Goal: Task Accomplishment & Management: Complete application form

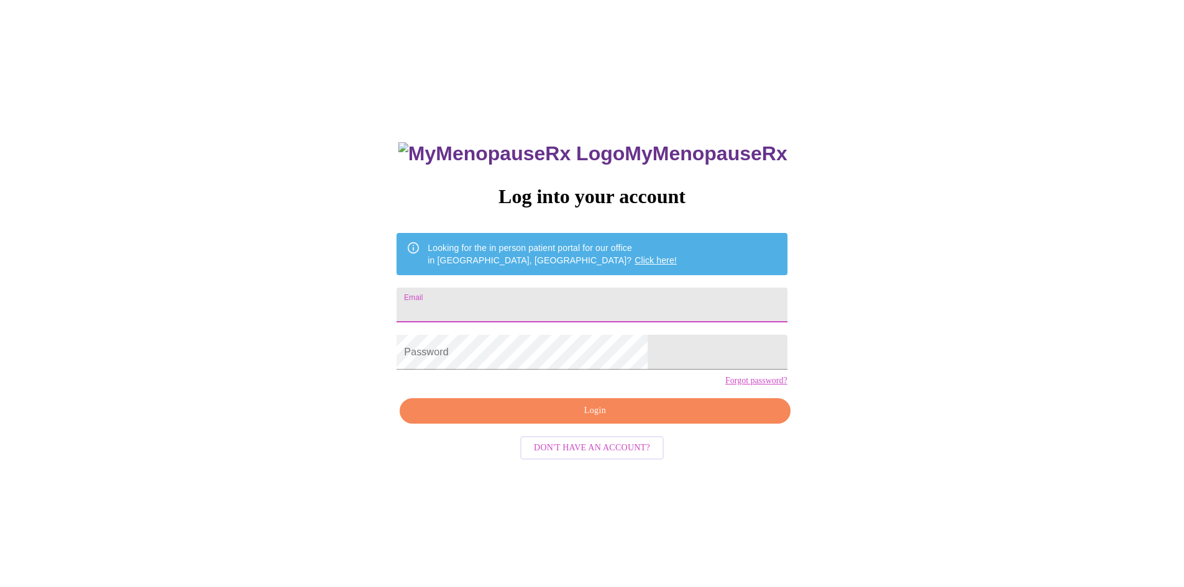
click at [528, 298] on input "Email" at bounding box center [591, 305] width 390 height 35
type input "[EMAIL_ADDRESS][DOMAIN_NAME]"
click at [571, 419] on span "Login" at bounding box center [595, 411] width 362 height 16
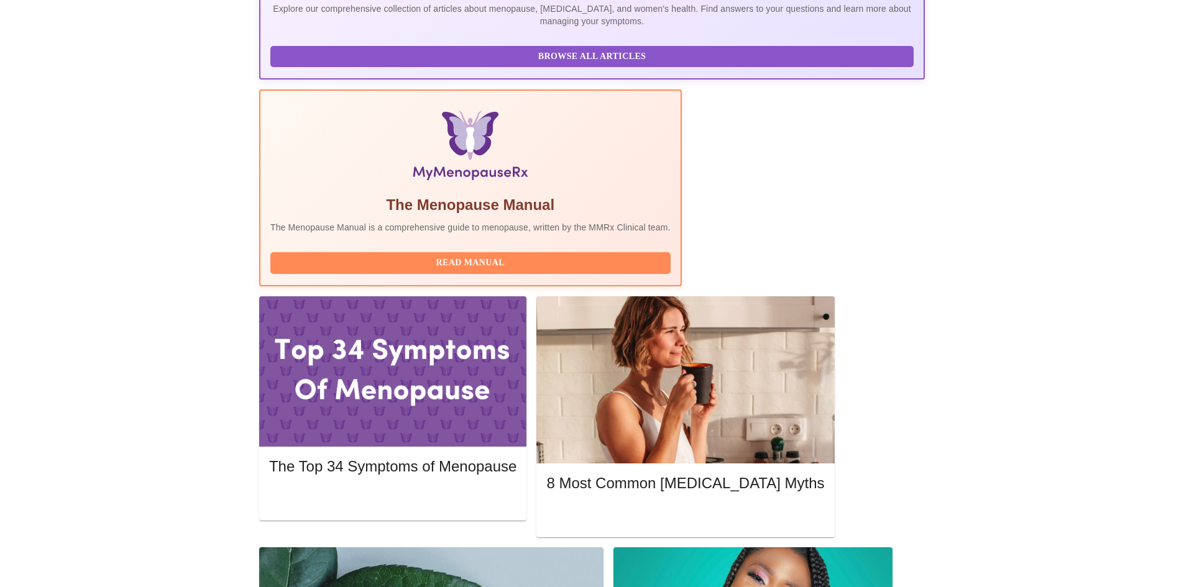
scroll to position [311, 0]
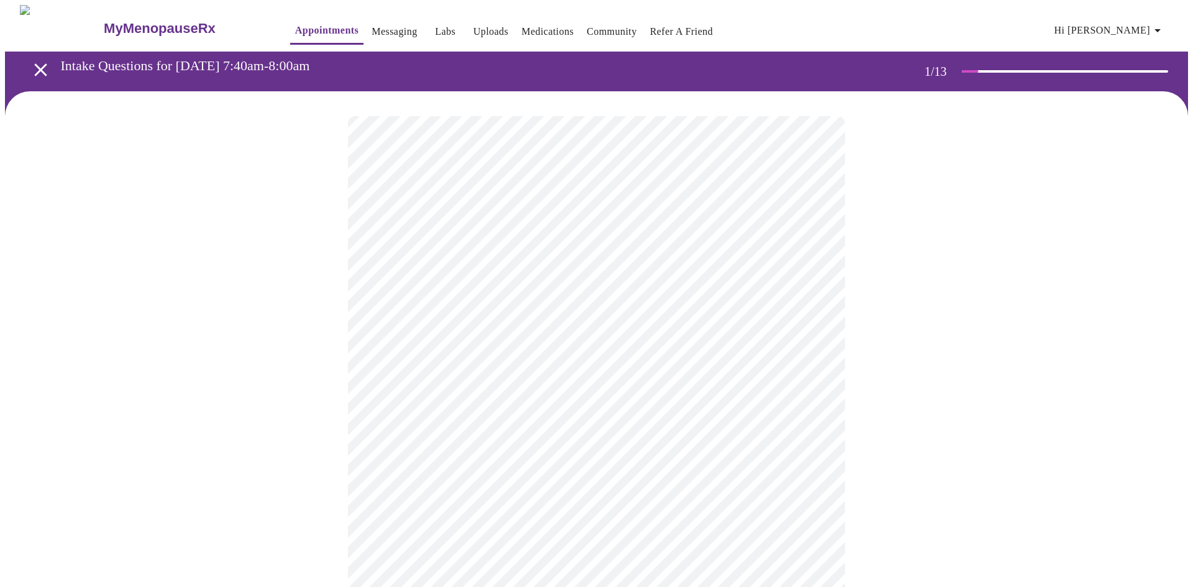
click at [566, 267] on body "MyMenopauseRx Appointments Messaging Labs Uploads Medications Community Refer a…" at bounding box center [596, 572] width 1183 height 1135
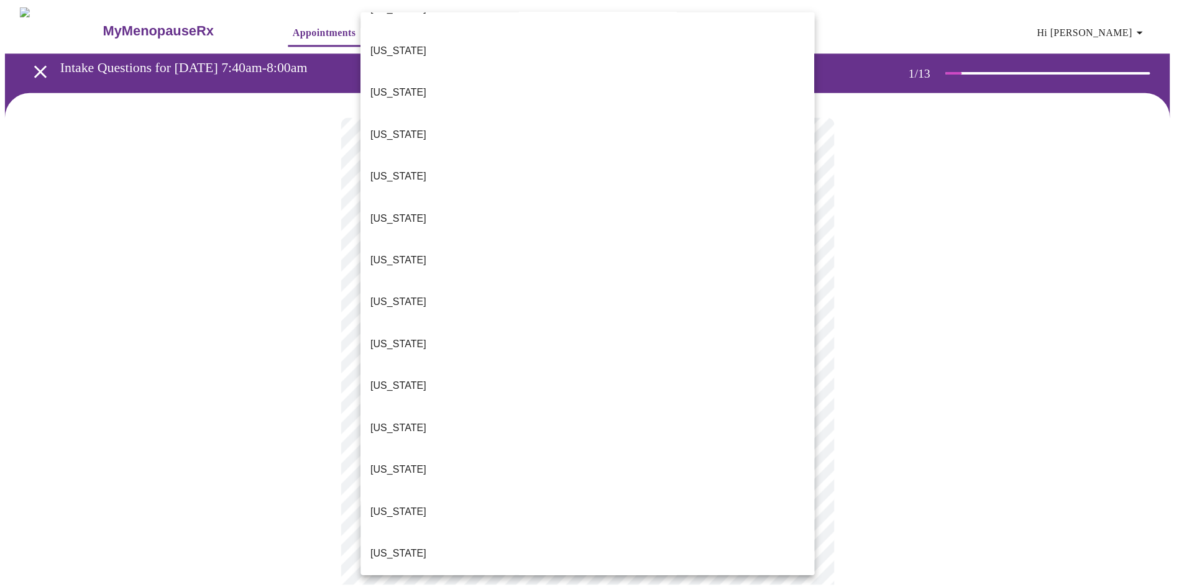
scroll to position [994, 0]
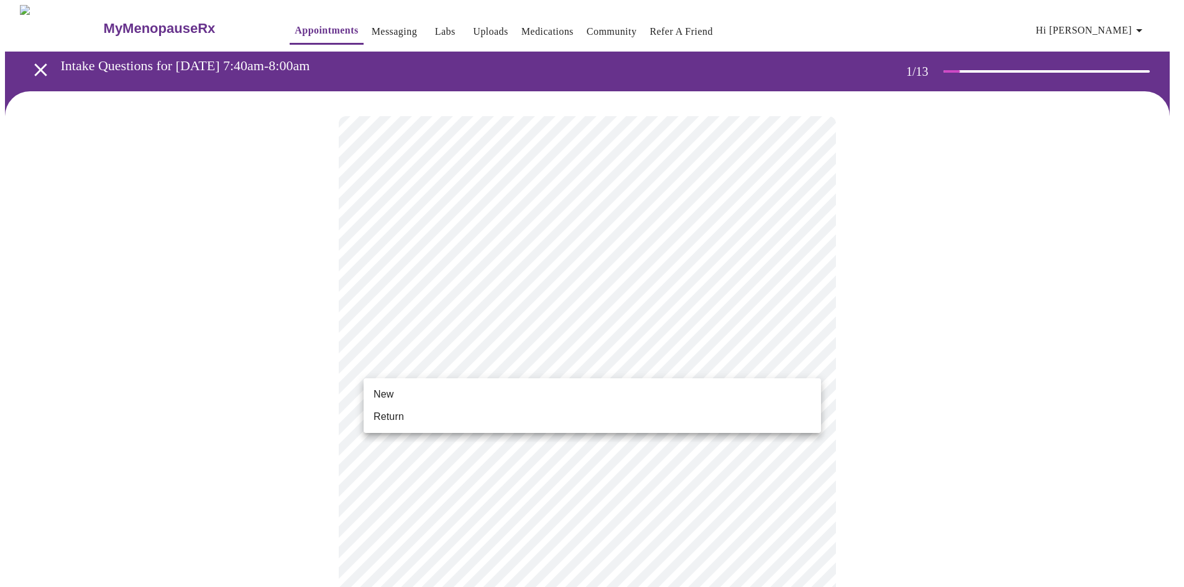
click at [483, 365] on body "MyMenopauseRx Appointments Messaging Labs Uploads Medications Community Refer a…" at bounding box center [592, 569] width 1174 height 1128
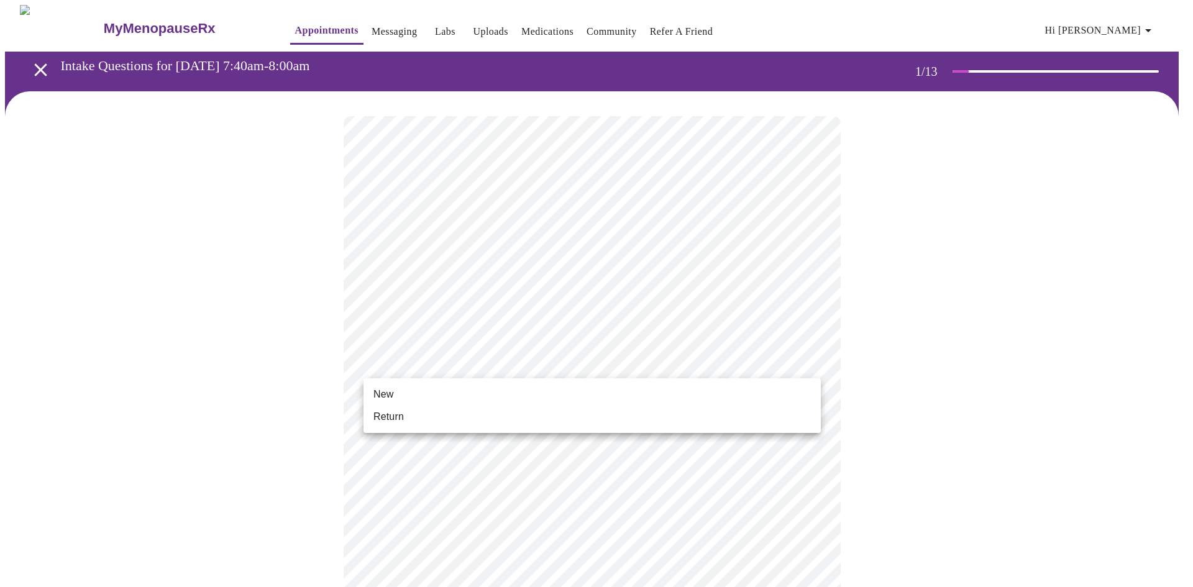
click at [460, 416] on li "Return" at bounding box center [591, 417] width 457 height 22
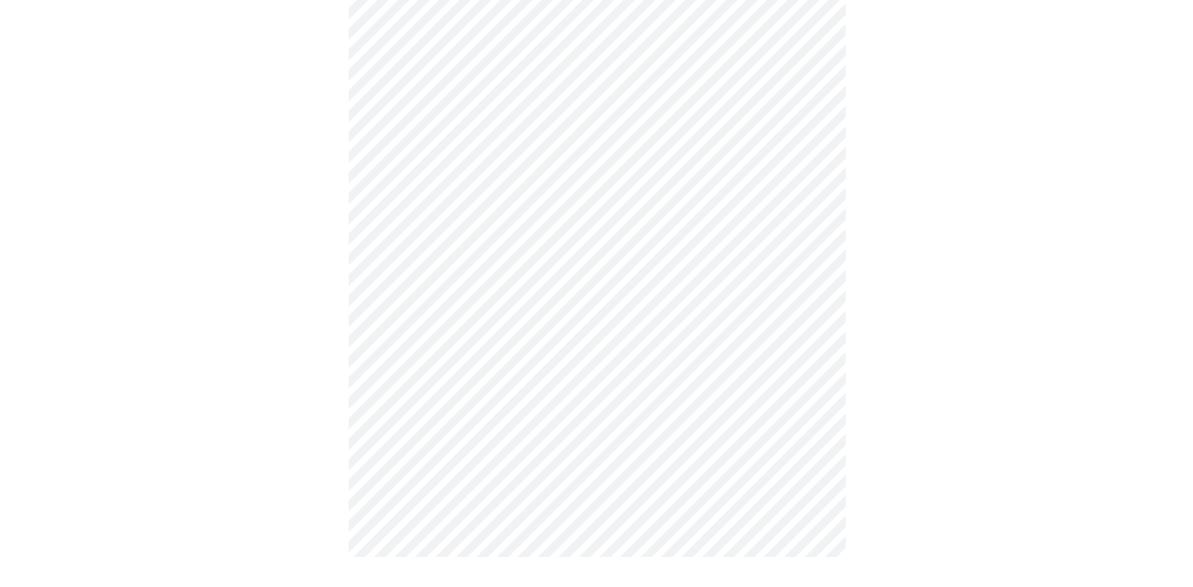
scroll to position [0, 0]
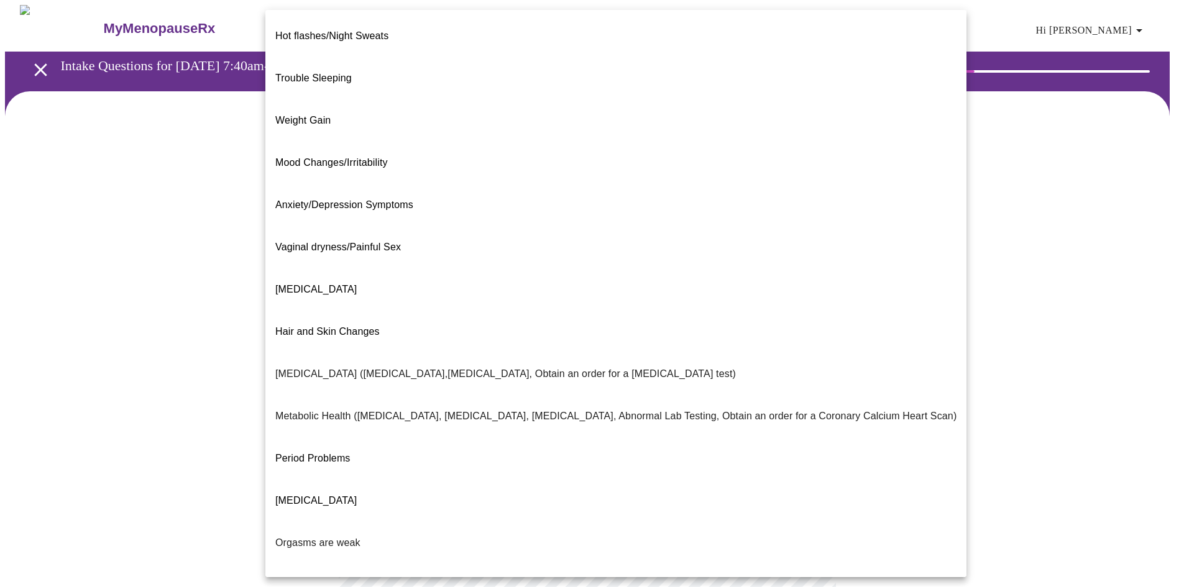
click at [686, 251] on body "MyMenopauseRx Appointments Messaging Labs Uploads Medications Community Refer a…" at bounding box center [592, 378] width 1174 height 747
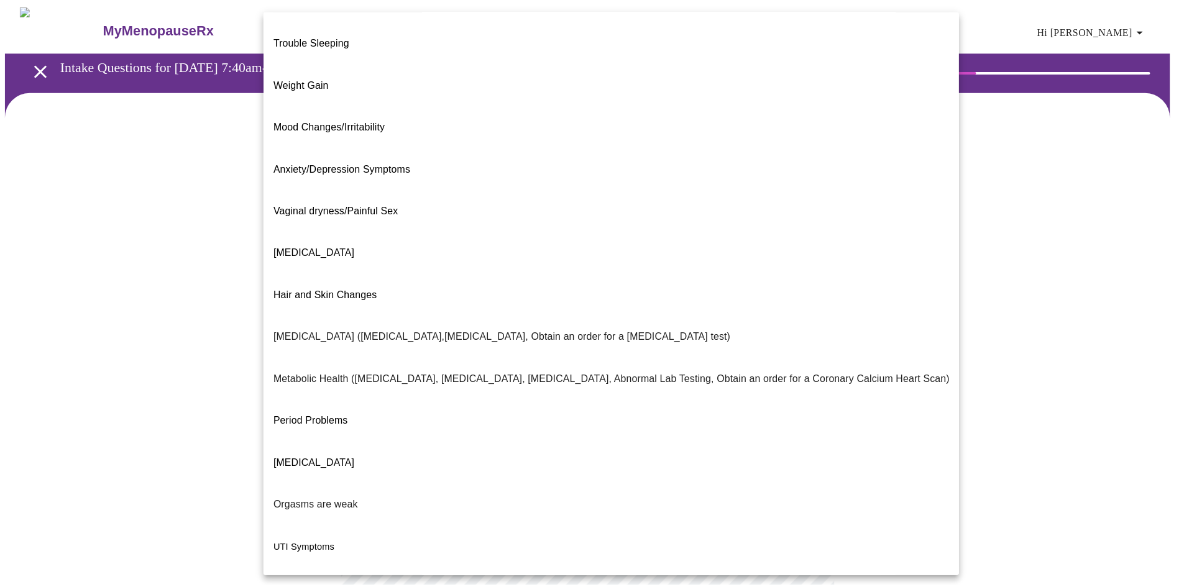
scroll to position [57, 0]
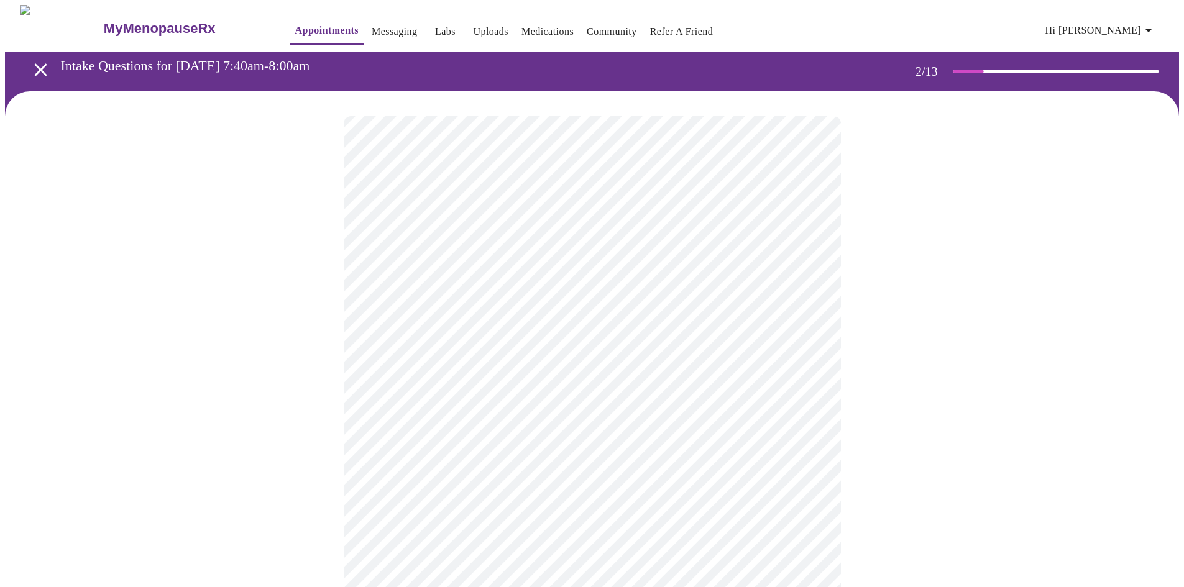
click at [575, 377] on body "MyMenopauseRx Appointments Messaging Labs Uploads Medications Community Refer a…" at bounding box center [592, 374] width 1174 height 739
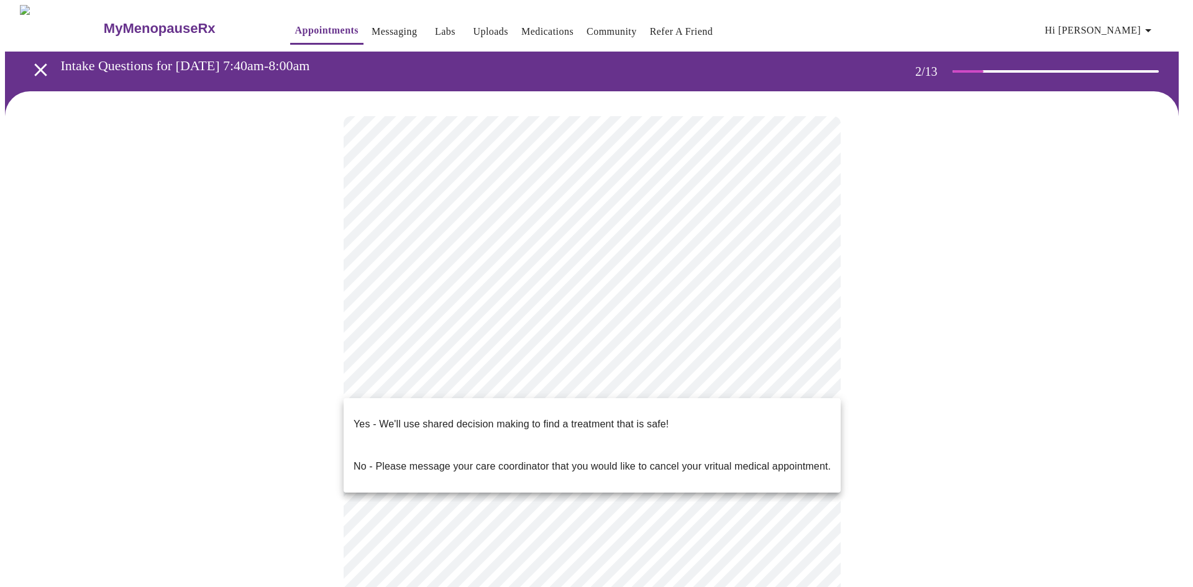
click at [564, 417] on p "Yes - We'll use shared decision making to find a treatment that is safe!" at bounding box center [511, 424] width 315 height 15
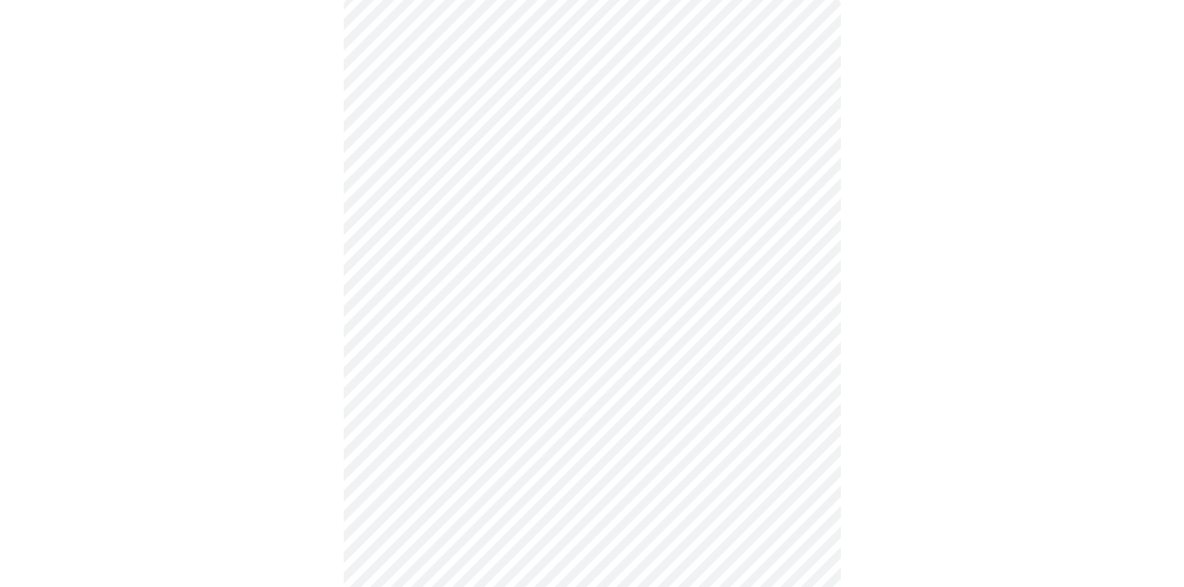
scroll to position [0, 0]
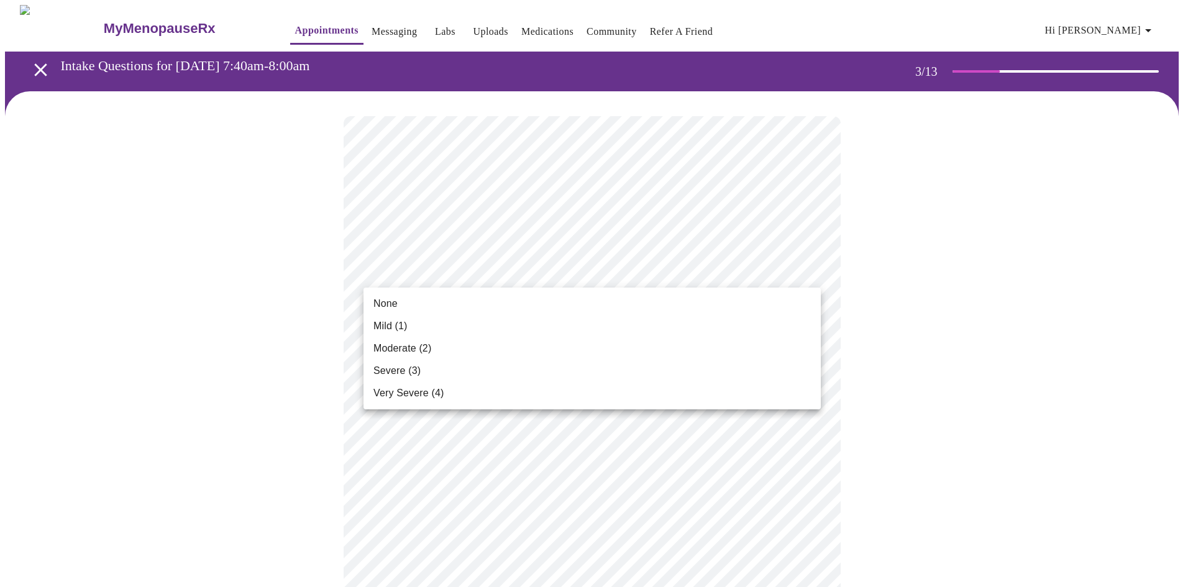
click at [671, 304] on li "None" at bounding box center [591, 304] width 457 height 22
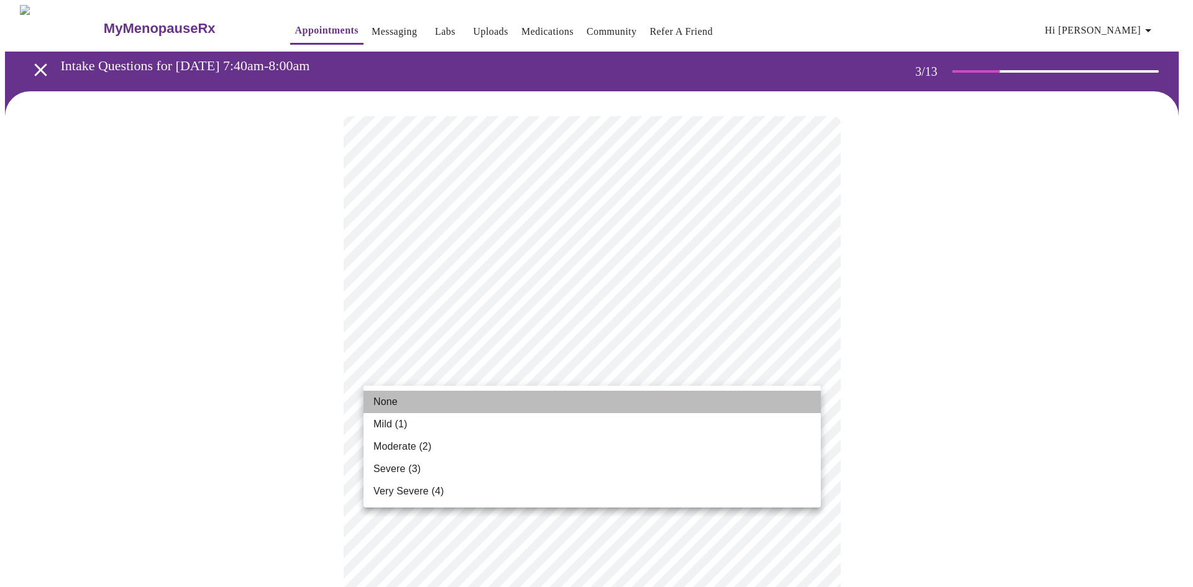
click at [654, 406] on li "None" at bounding box center [591, 402] width 457 height 22
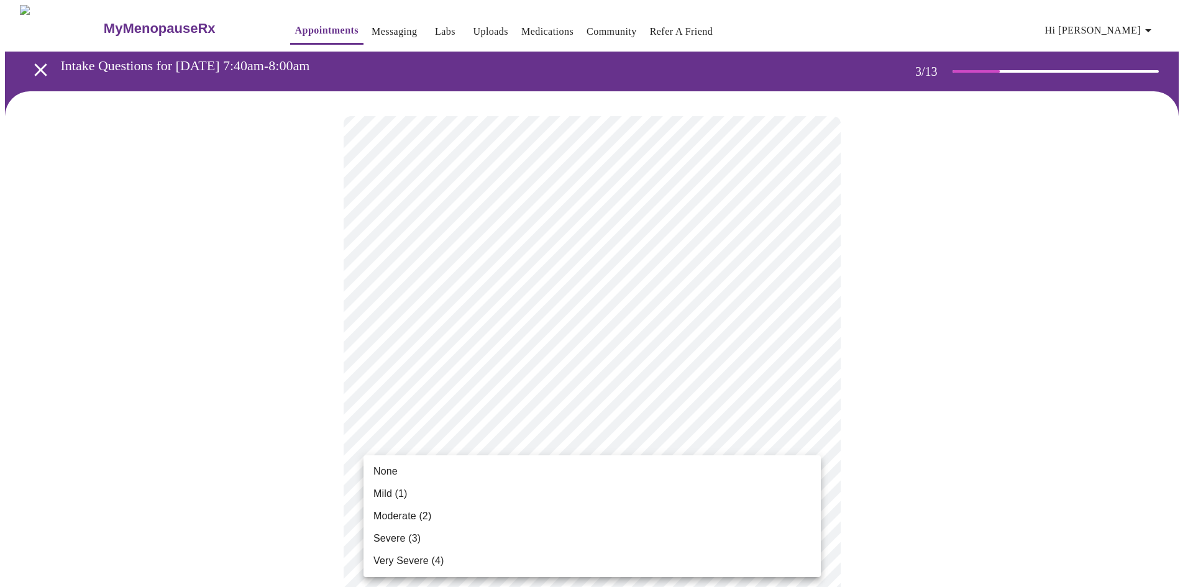
click at [564, 476] on li "None" at bounding box center [591, 471] width 457 height 22
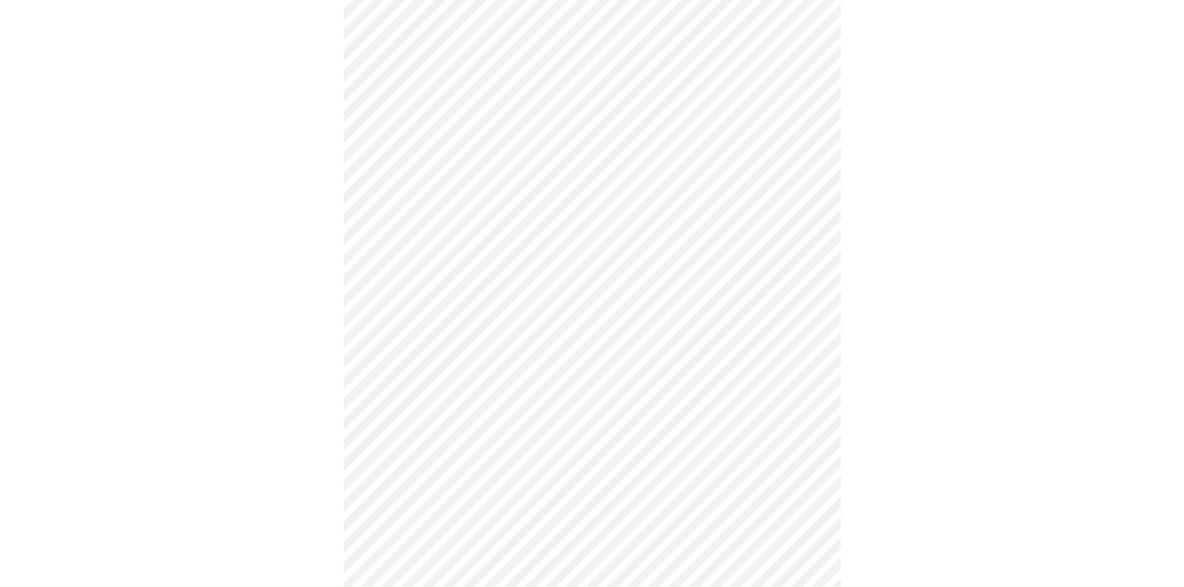
scroll to position [311, 0]
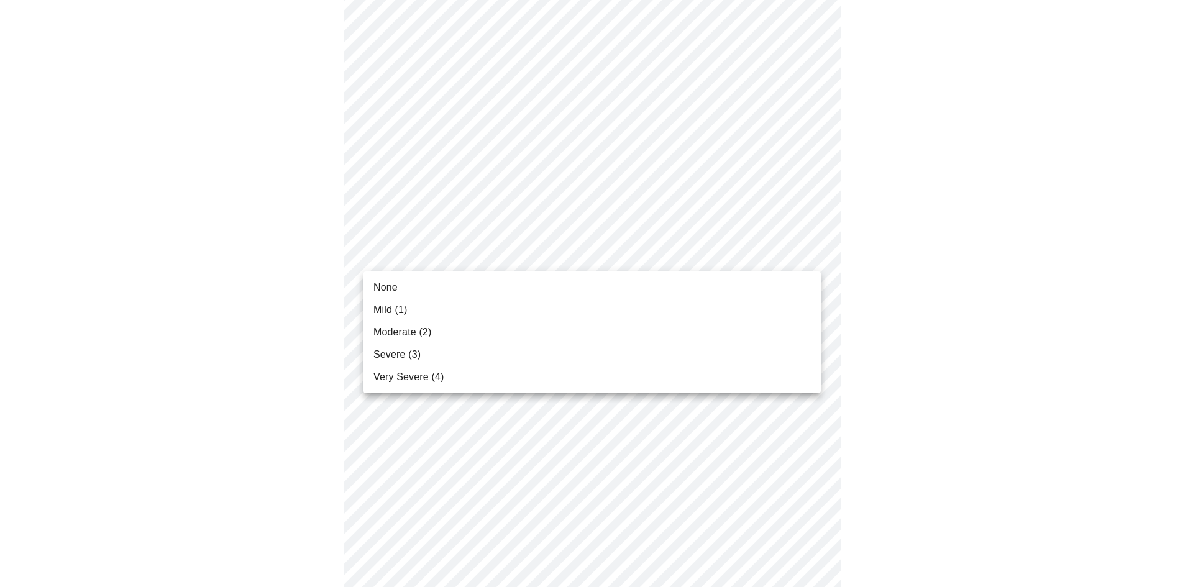
click at [628, 253] on body "MyMenopauseRx Appointments Messaging Labs Uploads Medications Community Refer a…" at bounding box center [596, 494] width 1183 height 1600
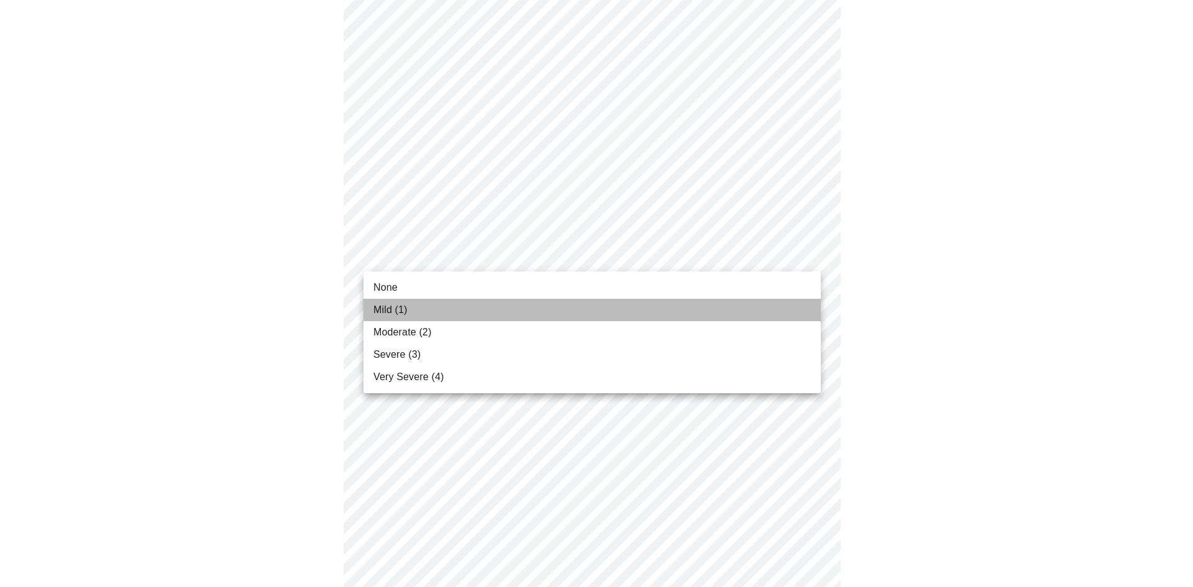
click at [614, 303] on li "Mild (1)" at bounding box center [591, 310] width 457 height 22
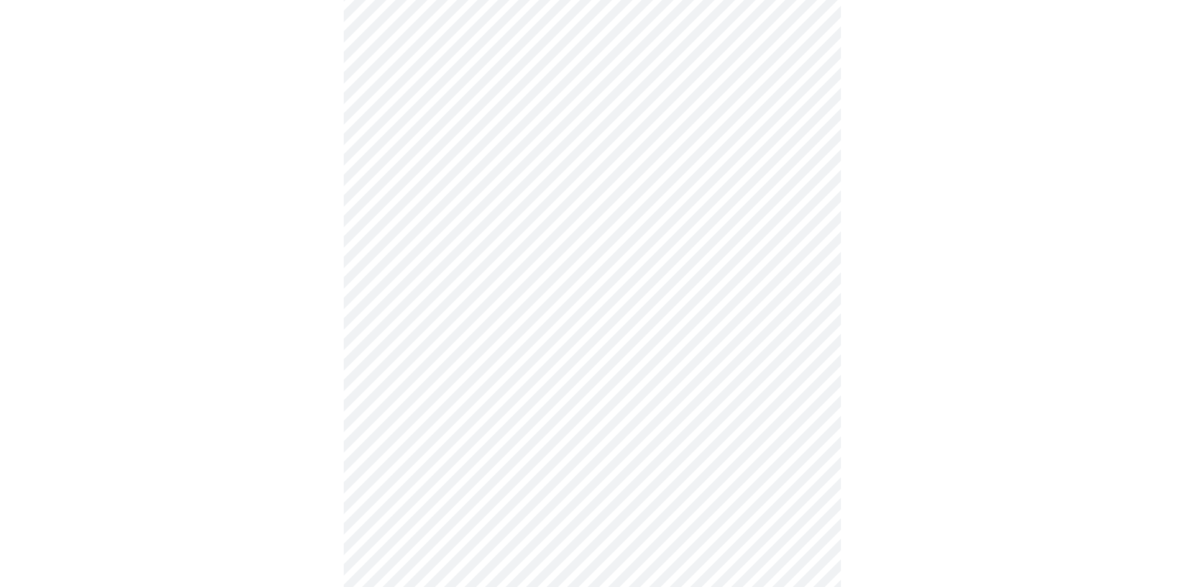
click at [611, 334] on body "MyMenopauseRx Appointments Messaging Labs Uploads Medications Community Refer a…" at bounding box center [592, 485] width 1174 height 1583
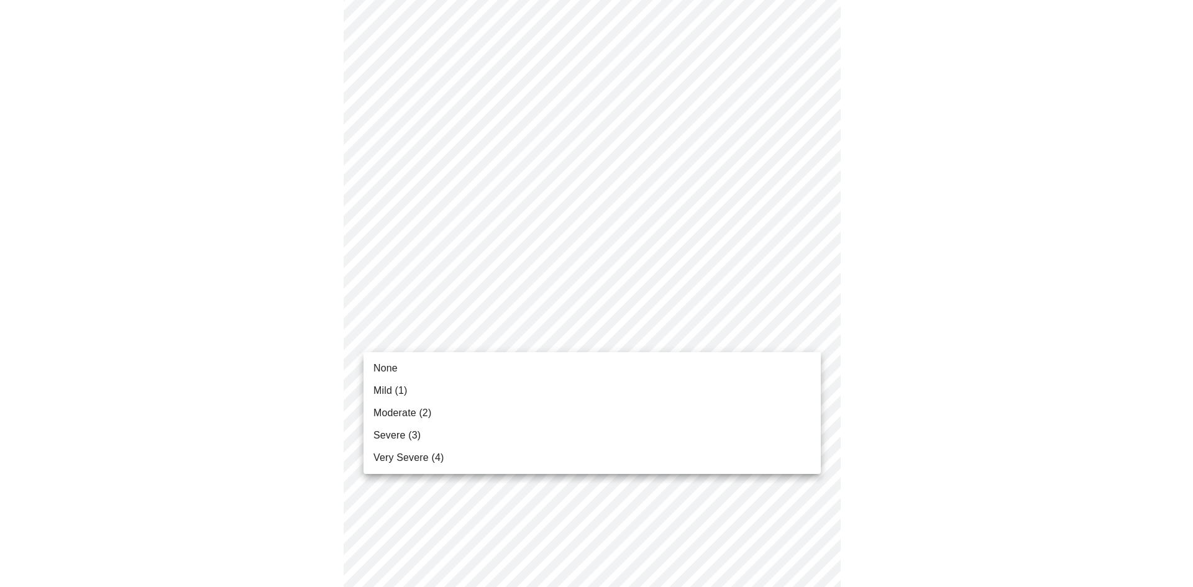
click at [605, 367] on li "None" at bounding box center [591, 368] width 457 height 22
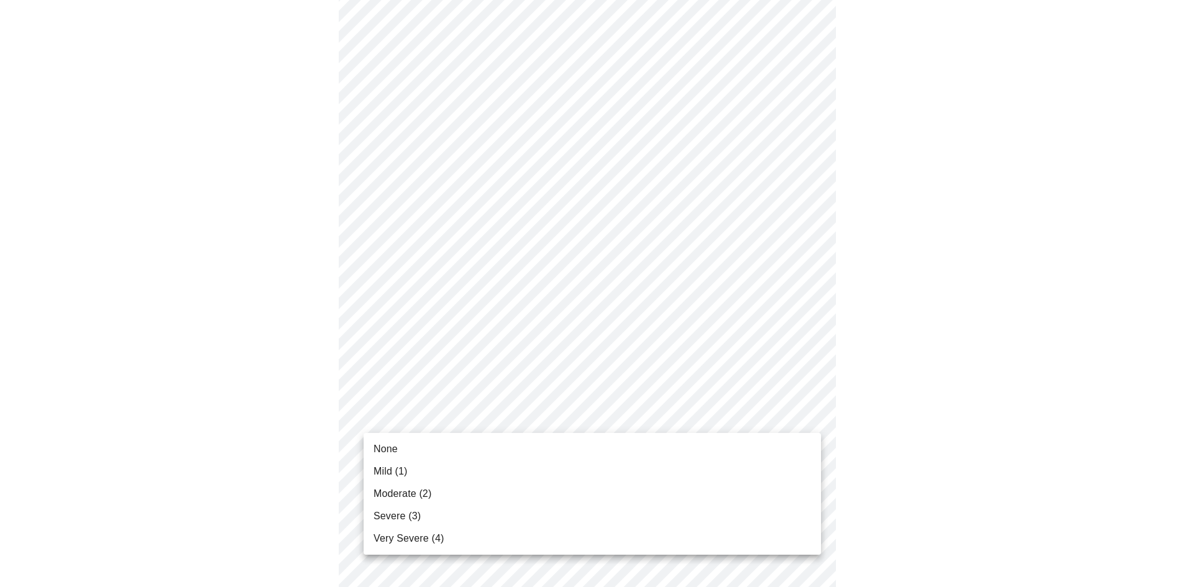
click at [567, 416] on body "MyMenopauseRx Appointments Messaging Labs Uploads Medications Community Refer a…" at bounding box center [592, 477] width 1174 height 1566
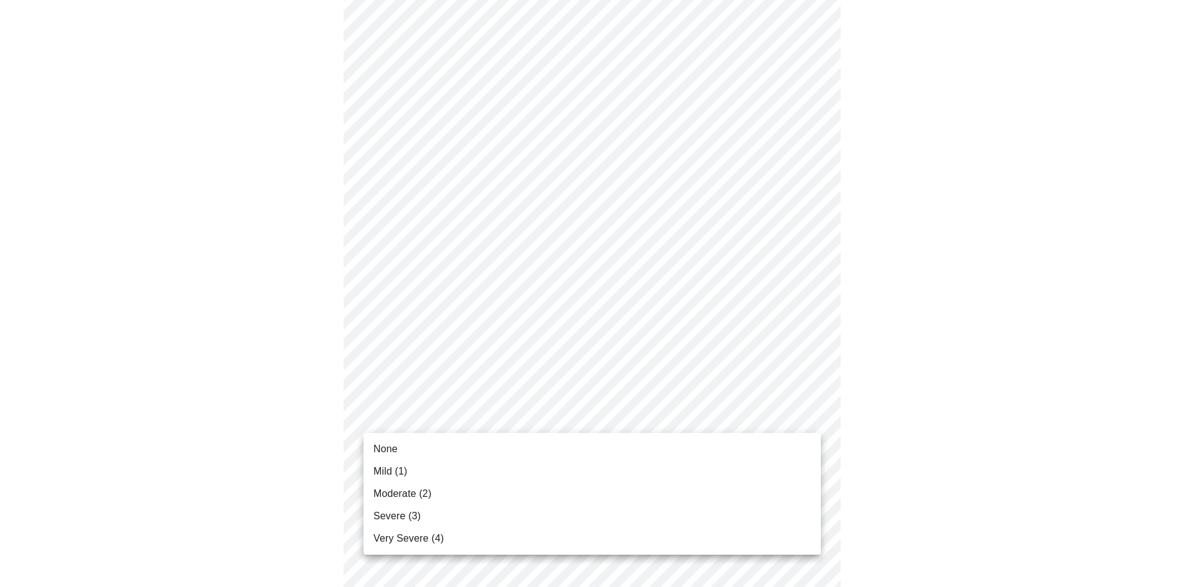
click at [553, 465] on li "Mild (1)" at bounding box center [591, 471] width 457 height 22
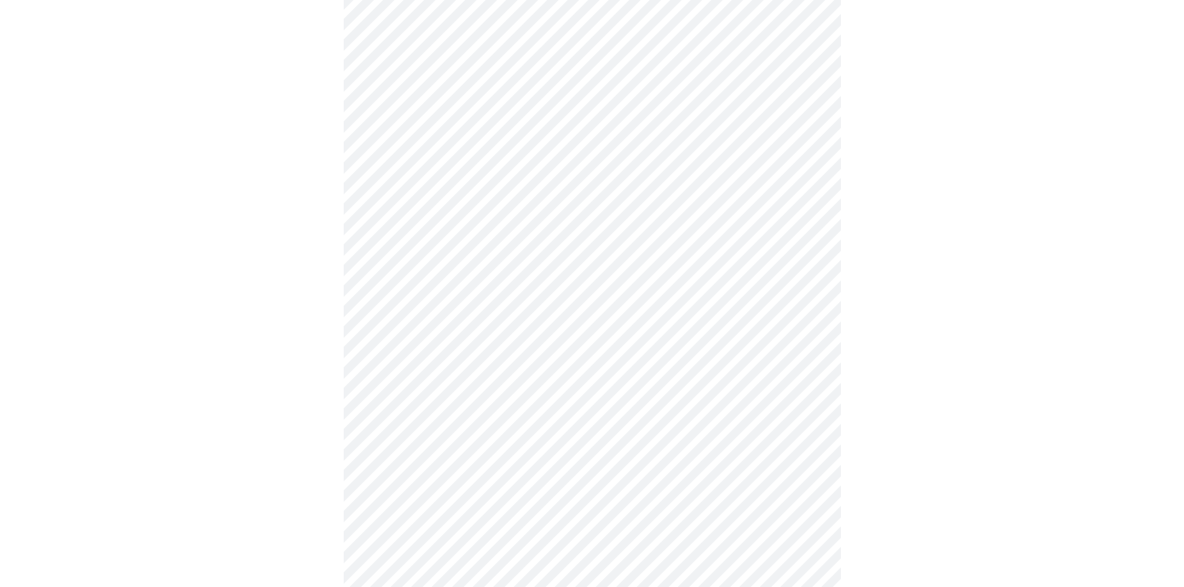
scroll to position [435, 0]
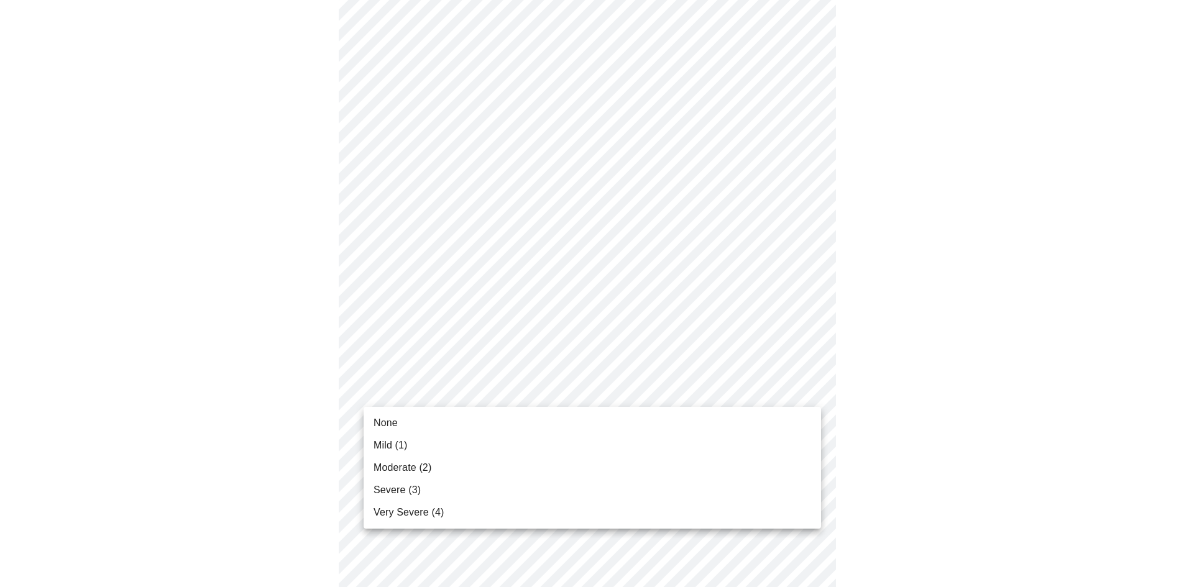
click at [537, 388] on body "MyMenopauseRx Appointments Messaging Labs Uploads Medications Community Refer a…" at bounding box center [592, 344] width 1174 height 1548
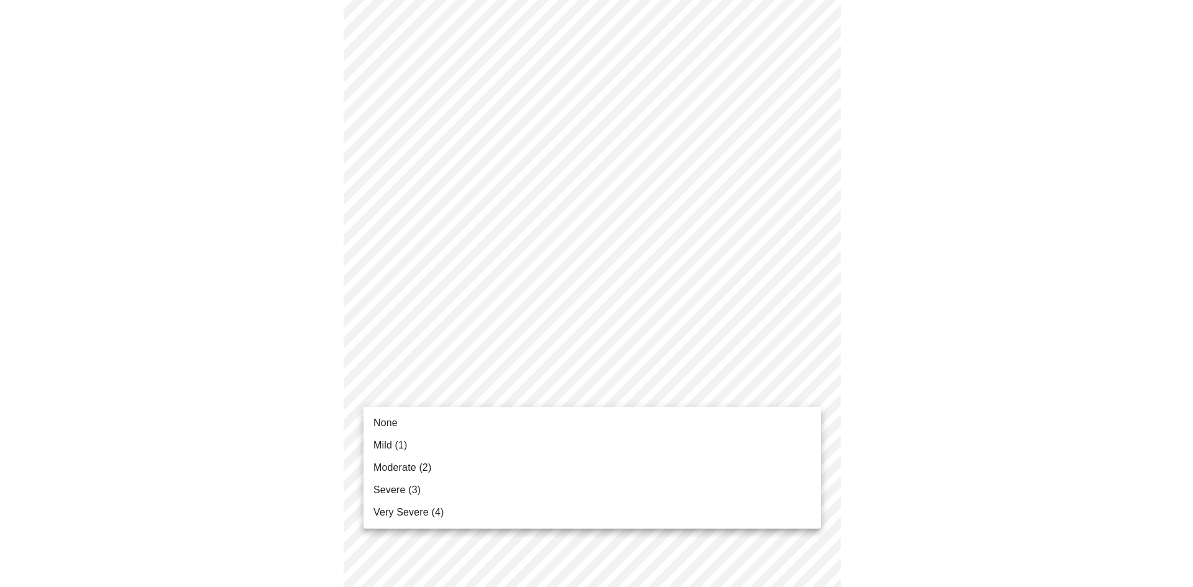
click at [534, 422] on li "None" at bounding box center [591, 423] width 457 height 22
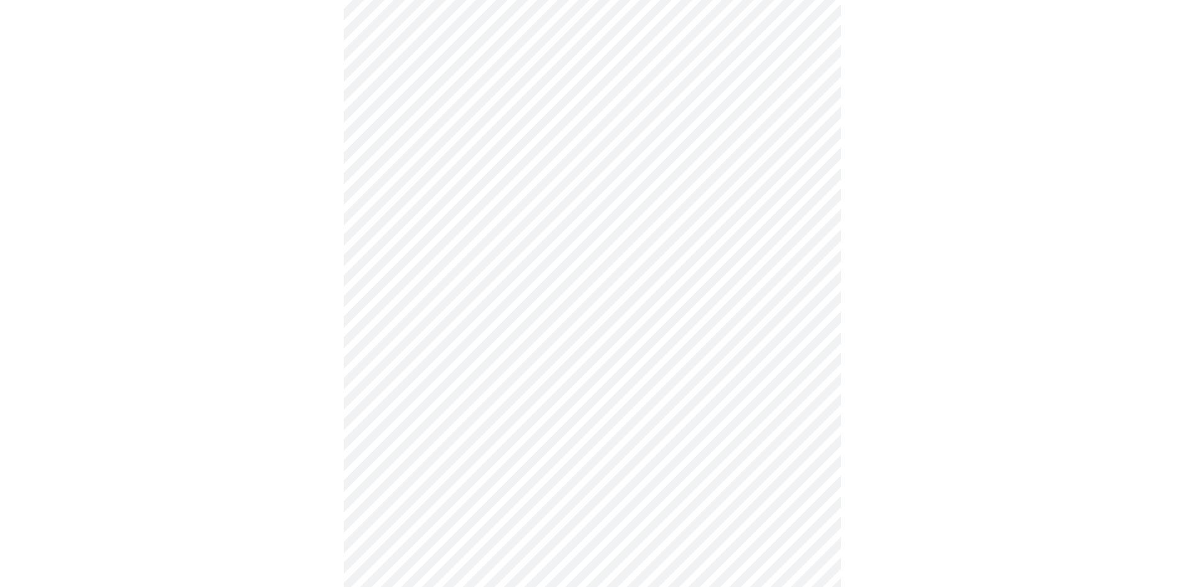
scroll to position [559, 0]
click at [539, 375] on body "MyMenopauseRx Appointments Messaging Labs Uploads Medications Community Refer a…" at bounding box center [592, 211] width 1174 height 1531
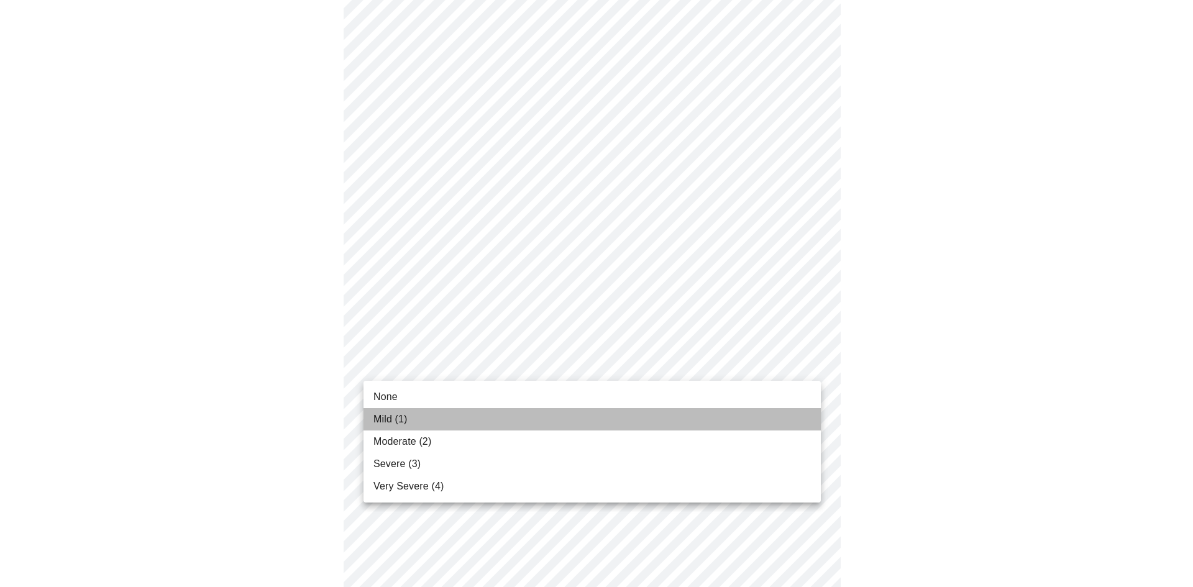
click at [531, 421] on li "Mild (1)" at bounding box center [591, 419] width 457 height 22
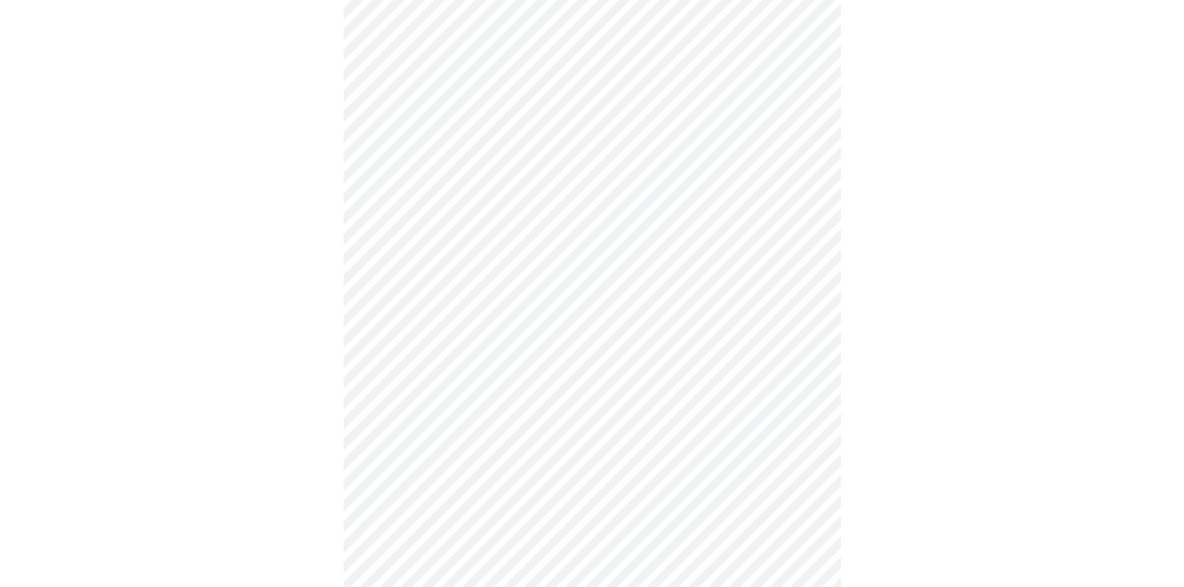
click at [542, 460] on body "MyMenopauseRx Appointments Messaging Labs Uploads Medications Community Refer a…" at bounding box center [592, 202] width 1174 height 1513
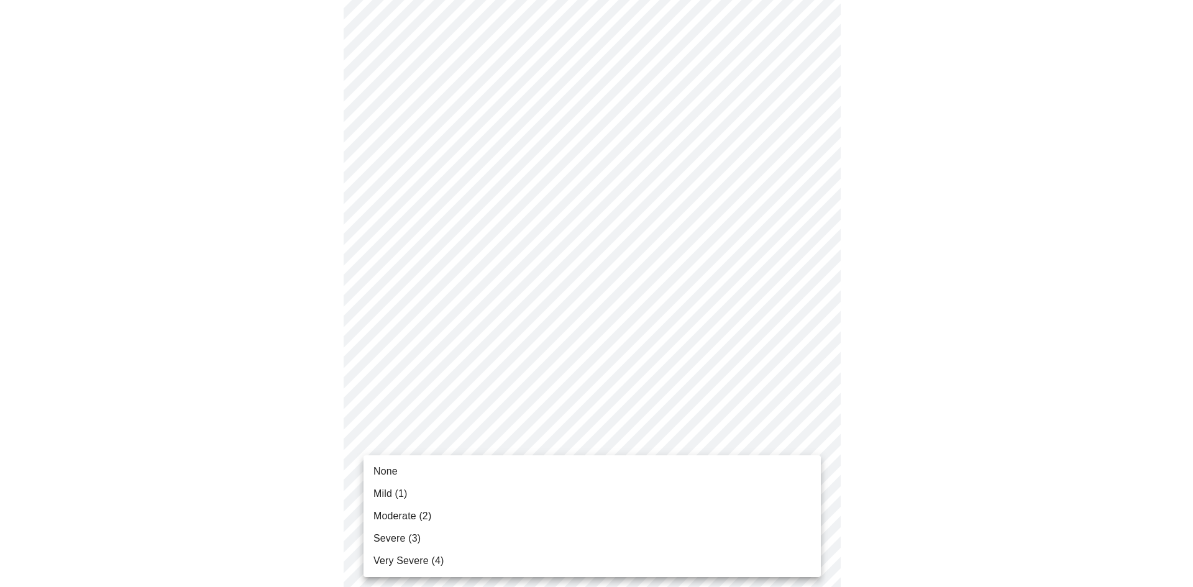
click at [539, 470] on li "None" at bounding box center [591, 471] width 457 height 22
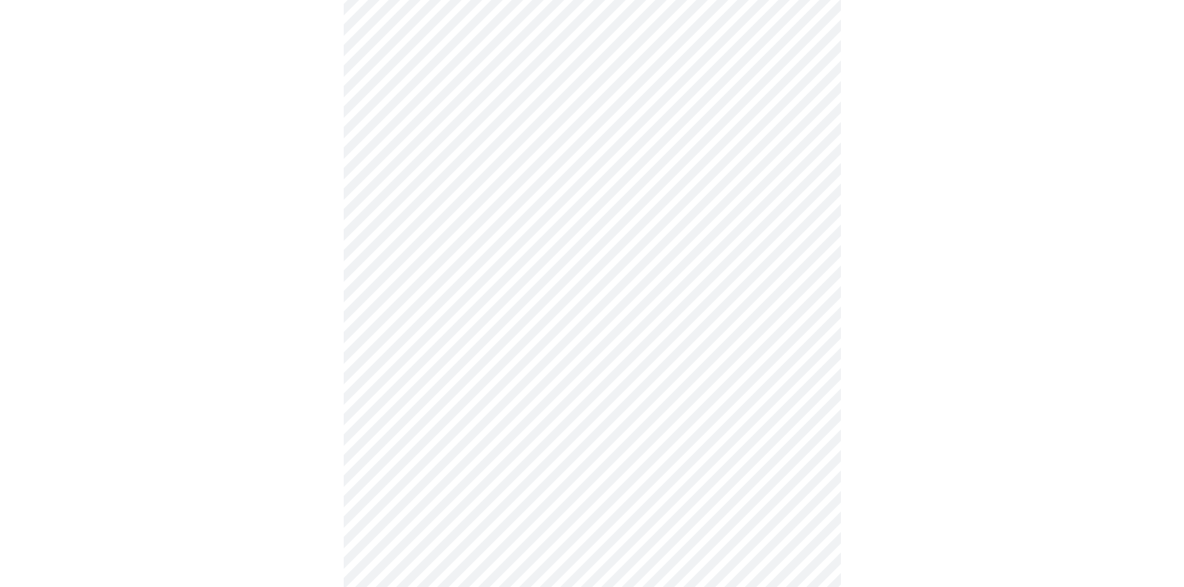
scroll to position [808, 0]
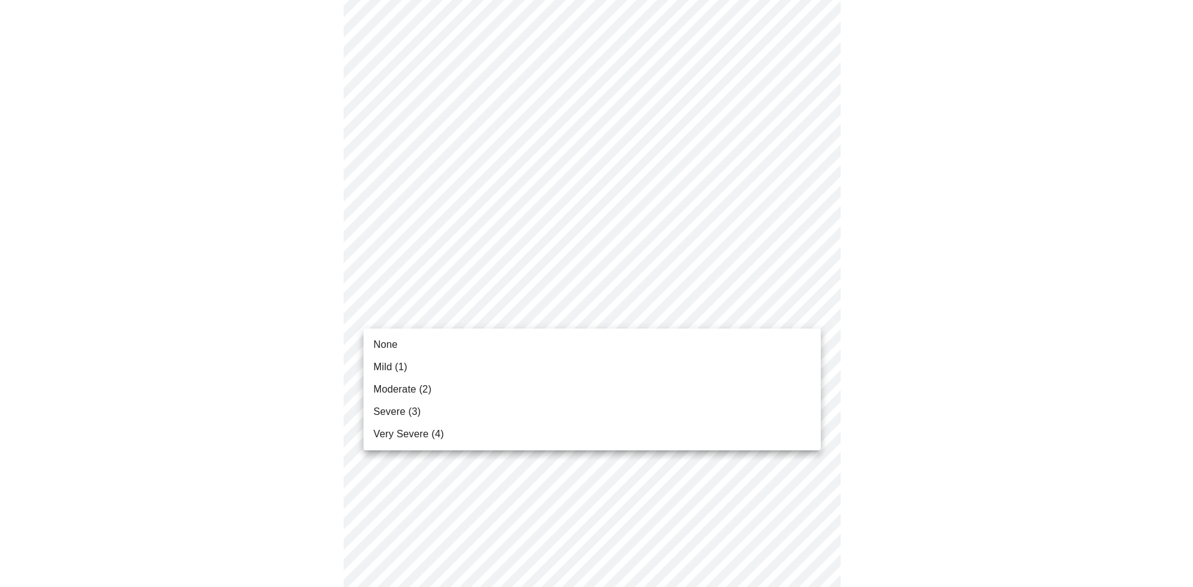
click at [576, 346] on li "None" at bounding box center [591, 345] width 457 height 22
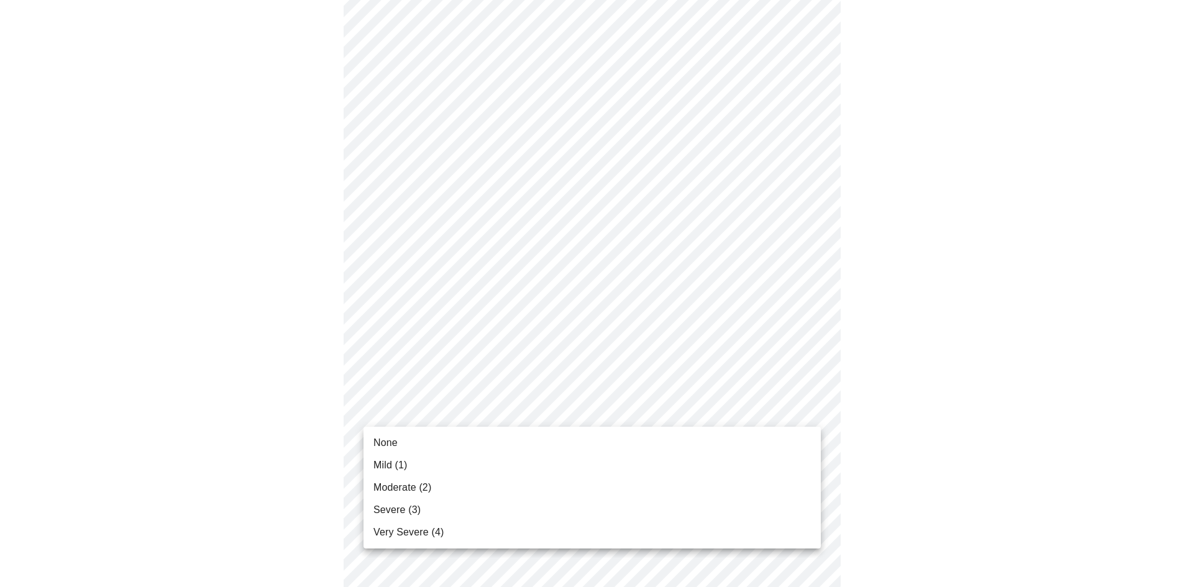
click at [562, 436] on li "None" at bounding box center [591, 443] width 457 height 22
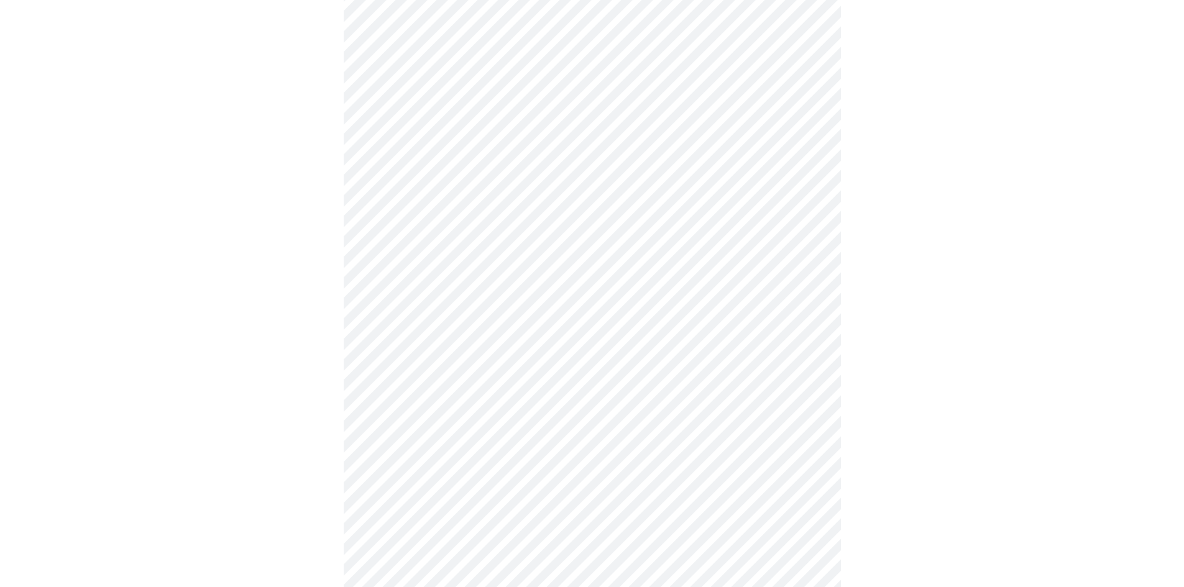
scroll to position [435, 0]
click at [803, 324] on body "MyMenopauseRx Appointments Messaging Labs Uploads Medications Community Refer a…" at bounding box center [592, 183] width 1174 height 1226
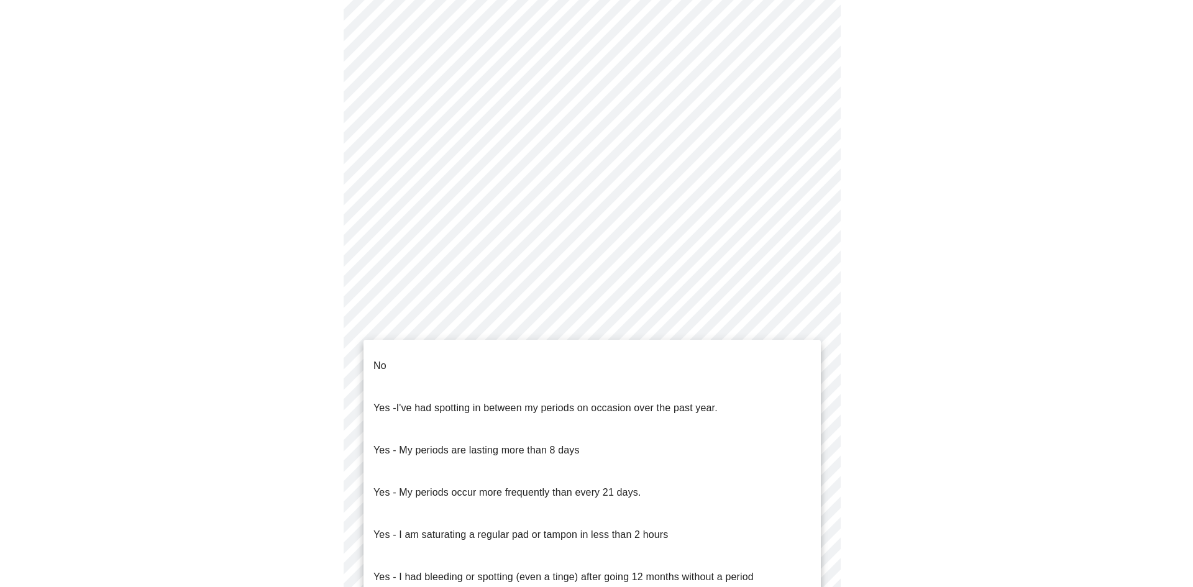
click at [682, 350] on li "No" at bounding box center [591, 366] width 457 height 42
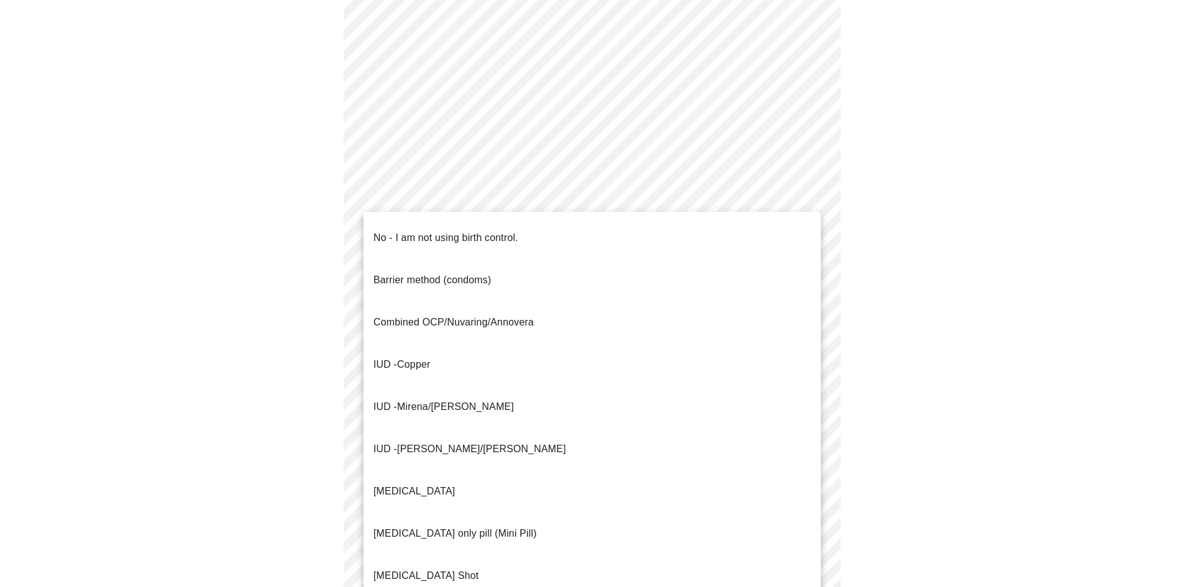
click at [689, 413] on body "MyMenopauseRx Appointments Messaging Labs Uploads Medications Community Refer a…" at bounding box center [596, 179] width 1183 height 1219
click at [432, 315] on p "Combined OCP/Nuvaring/Annovera" at bounding box center [453, 322] width 160 height 15
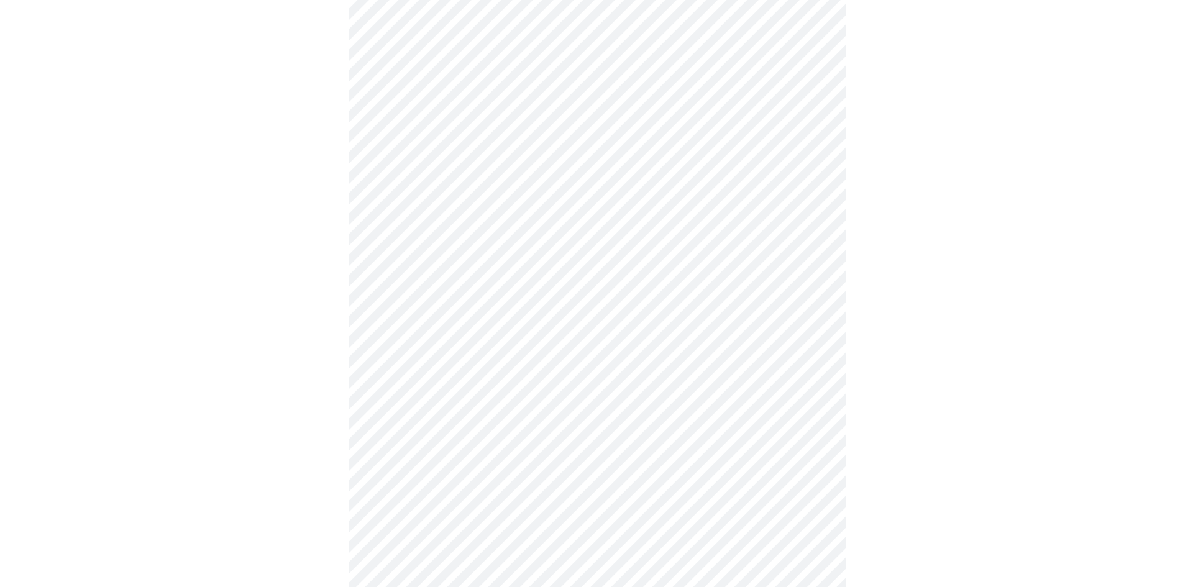
scroll to position [624, 0]
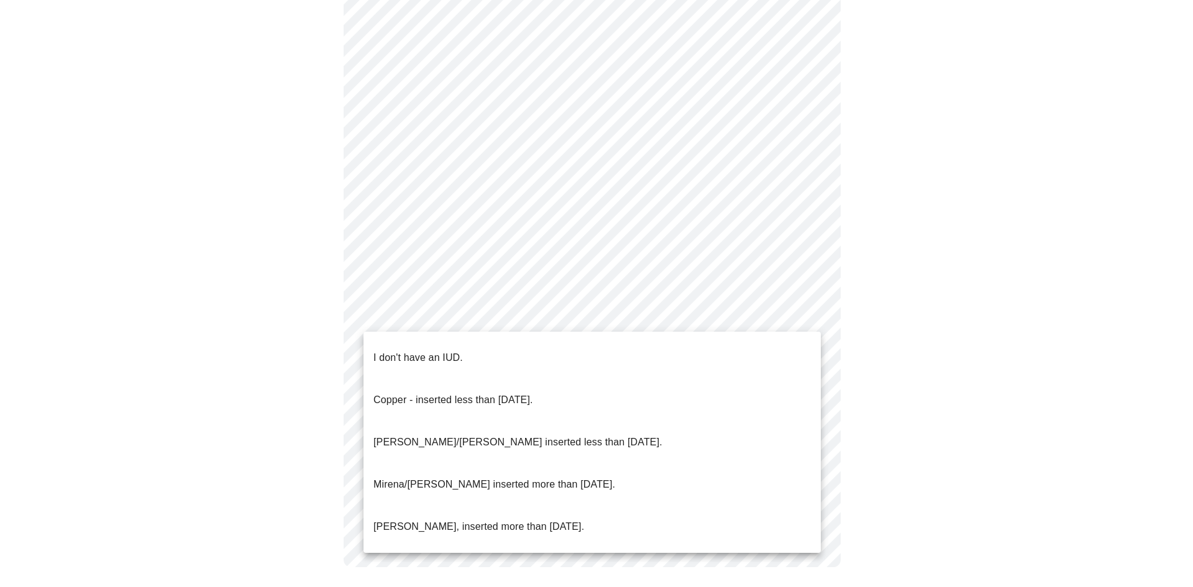
click at [773, 346] on li "I don't have an IUD." at bounding box center [591, 358] width 457 height 42
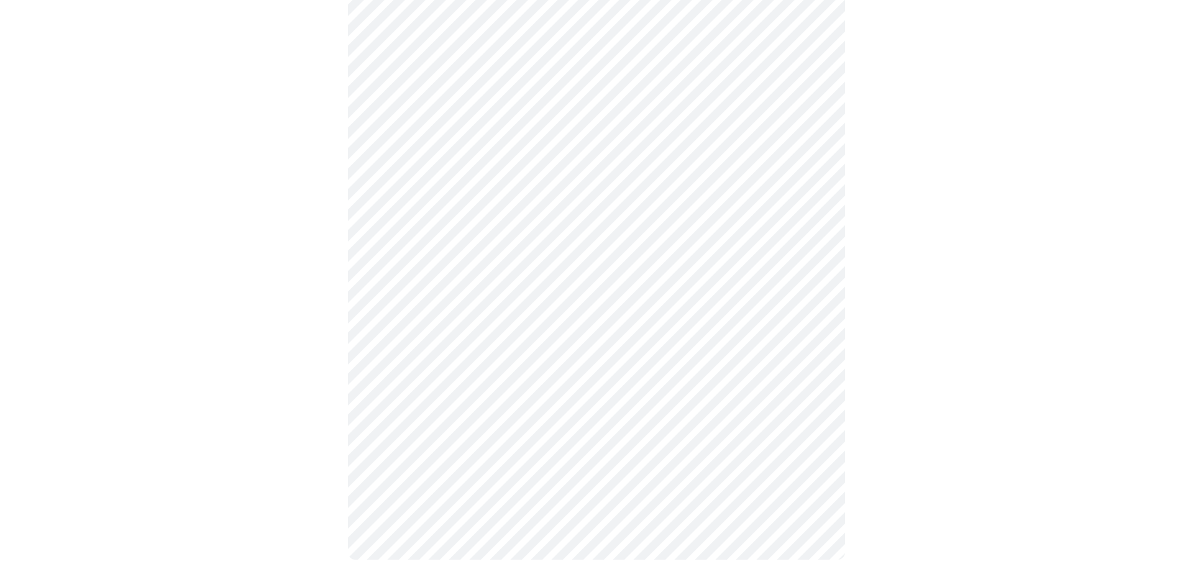
scroll to position [617, 0]
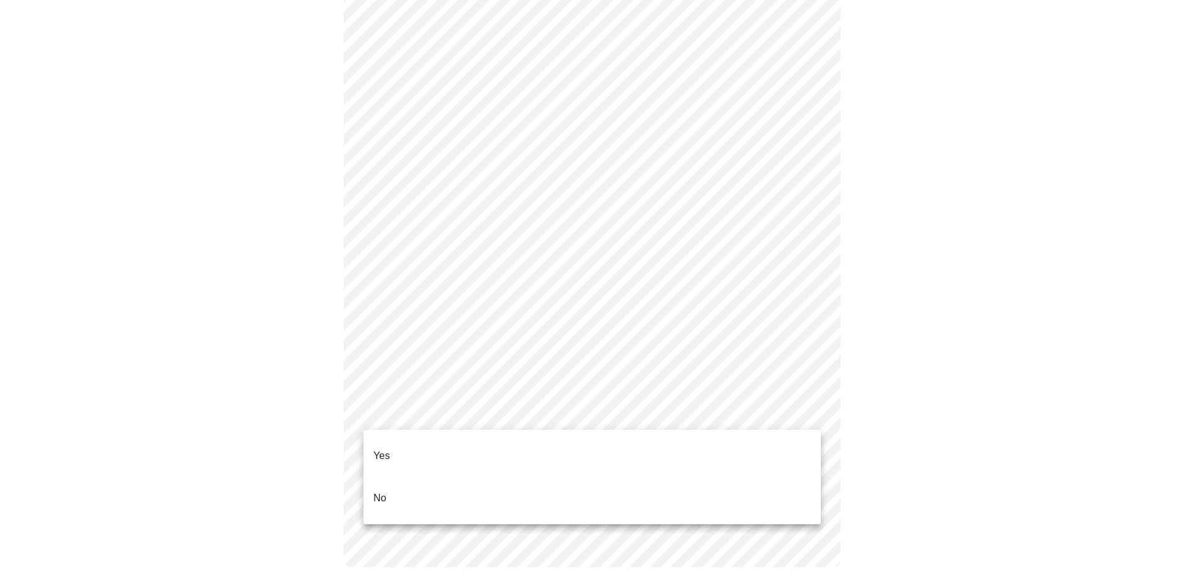
click at [560, 448] on li "Yes" at bounding box center [591, 456] width 457 height 42
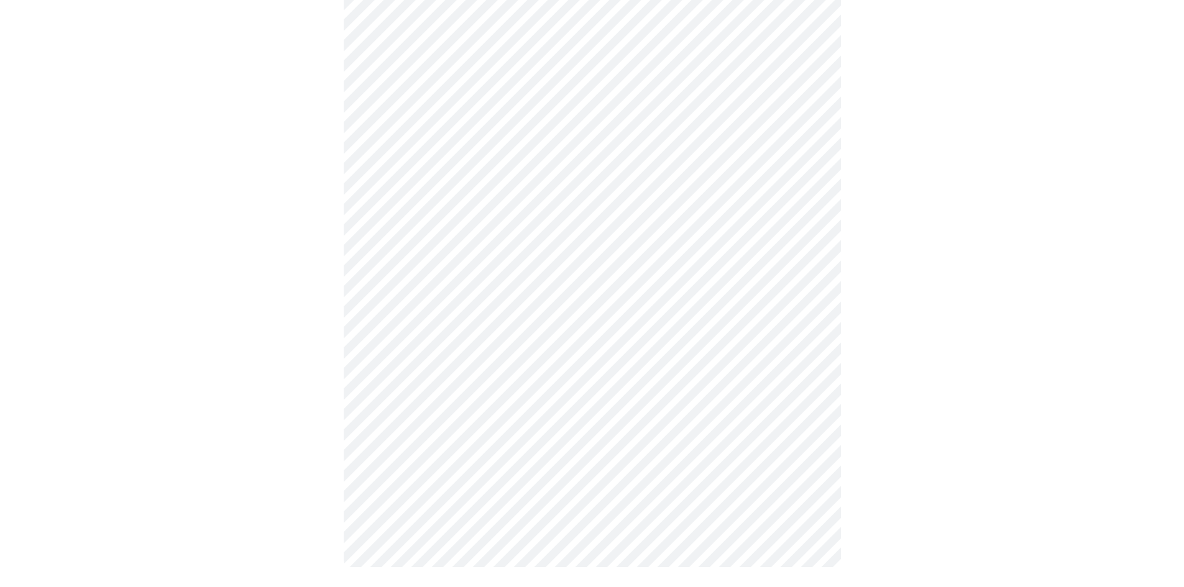
scroll to position [0, 0]
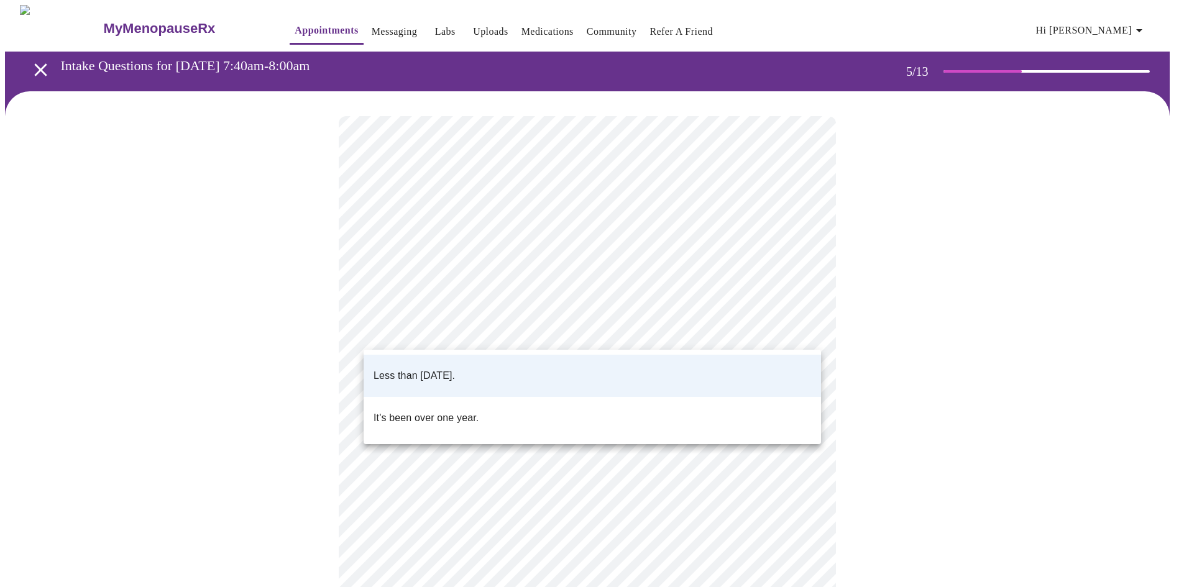
click at [807, 329] on body "MyMenopauseRx Appointments Messaging Labs Uploads Medications Community Refer a…" at bounding box center [592, 464] width 1174 height 918
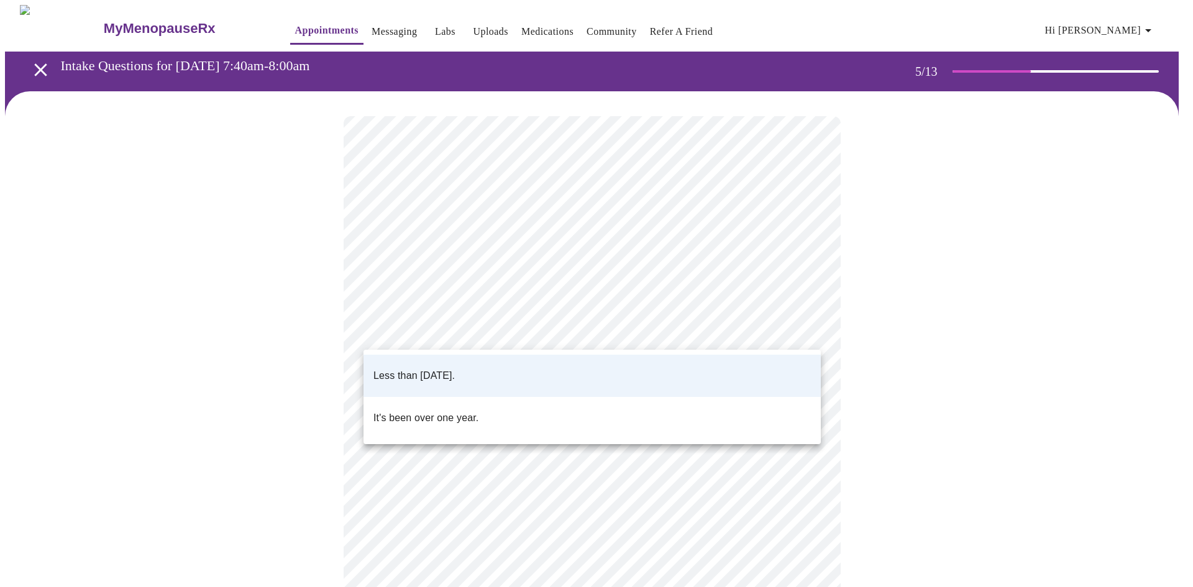
click at [807, 329] on div at bounding box center [596, 293] width 1193 height 587
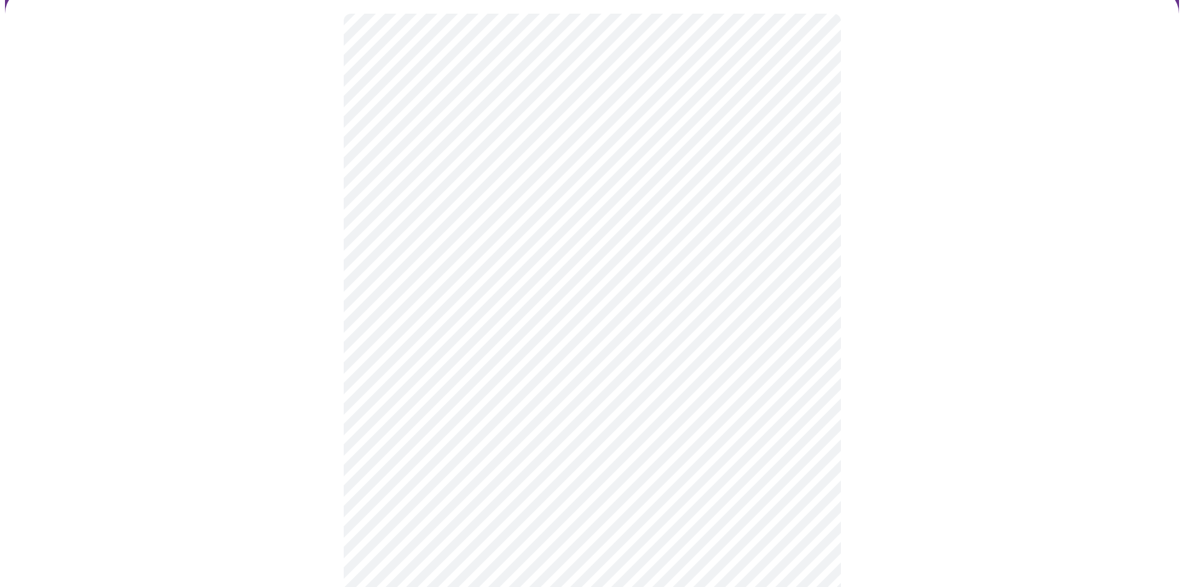
scroll to position [124, 0]
click at [808, 309] on body "MyMenopauseRx Appointments Messaging Labs Uploads Medications Community Refer a…" at bounding box center [592, 340] width 1174 height 918
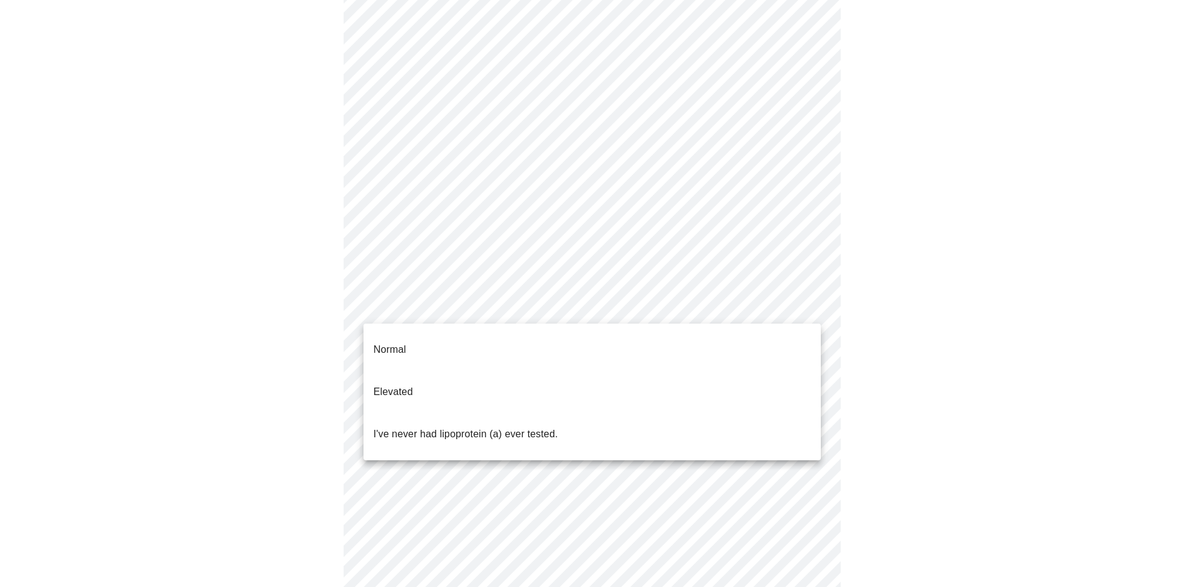
click at [746, 413] on li "I've never had lipoprotein (a) ever tested." at bounding box center [591, 434] width 457 height 42
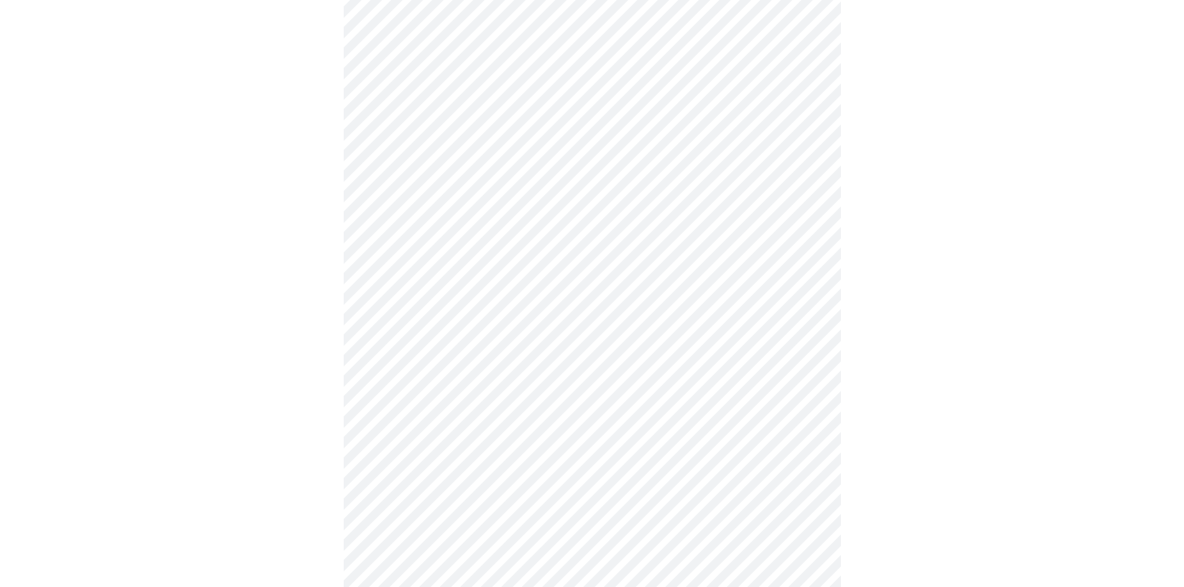
scroll to position [3044, 0]
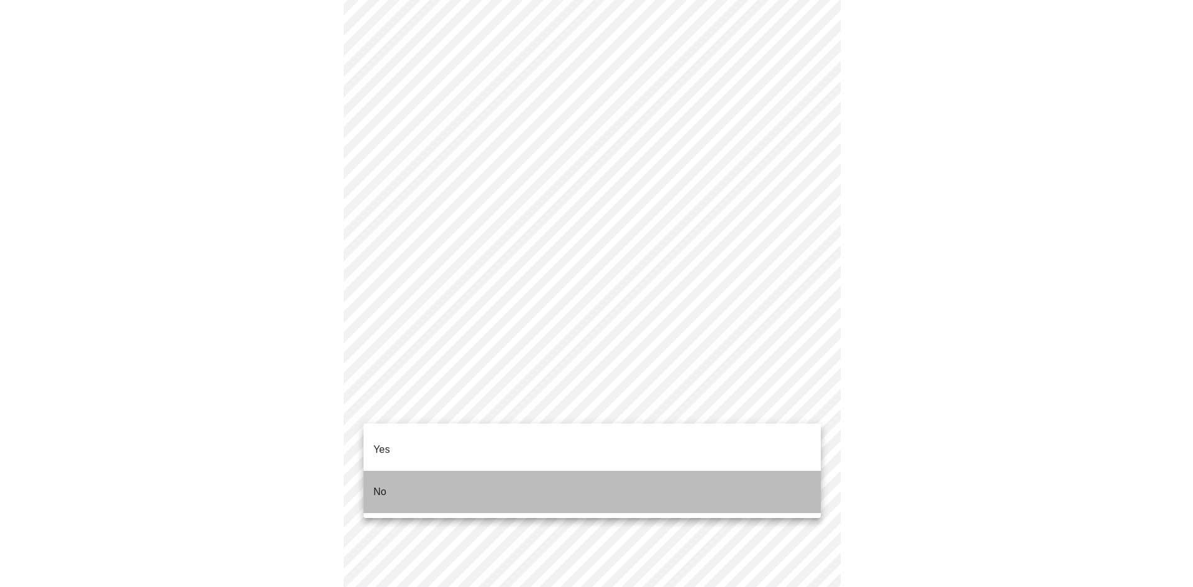
click at [782, 483] on li "No" at bounding box center [591, 492] width 457 height 42
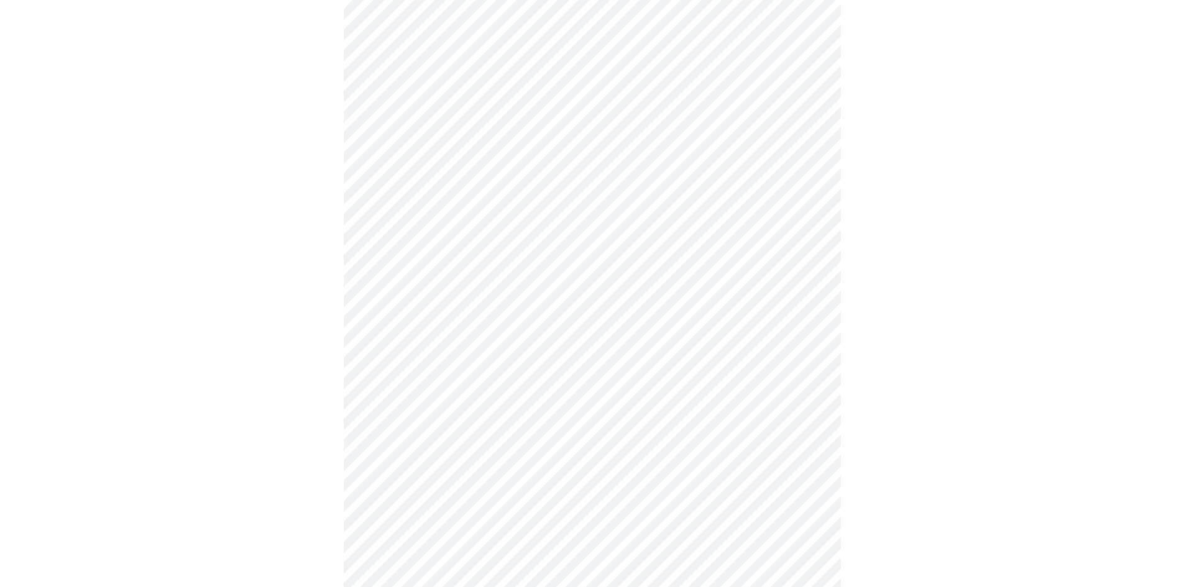
scroll to position [554, 0]
